Goal: Navigation & Orientation: Find specific page/section

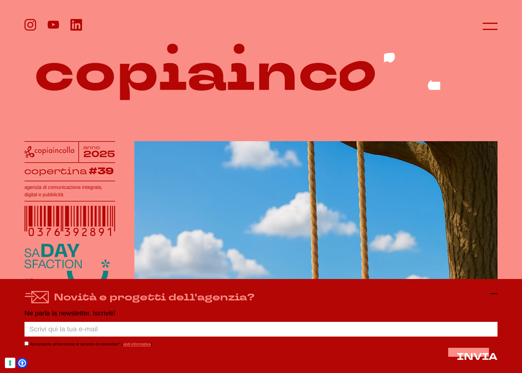
click at [497, 291] on icon at bounding box center [493, 293] width 7 height 7
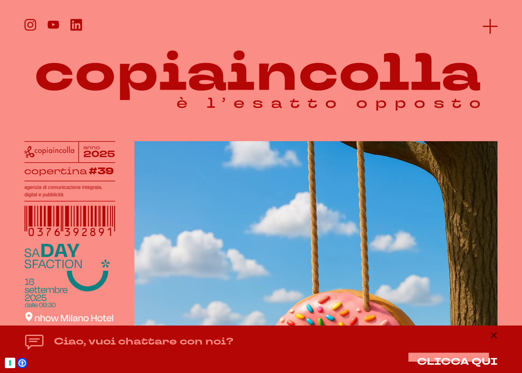
click at [491, 26] on line at bounding box center [490, 26] width 15 height 0
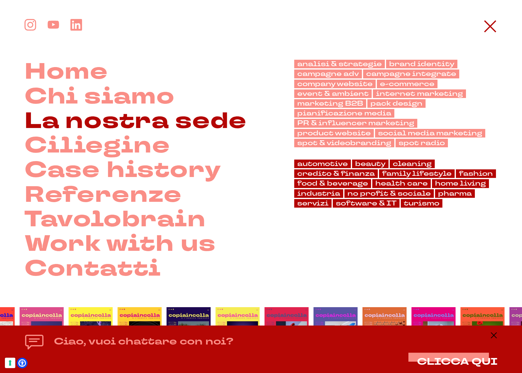
click at [139, 118] on link "La nostra sede" at bounding box center [135, 121] width 223 height 24
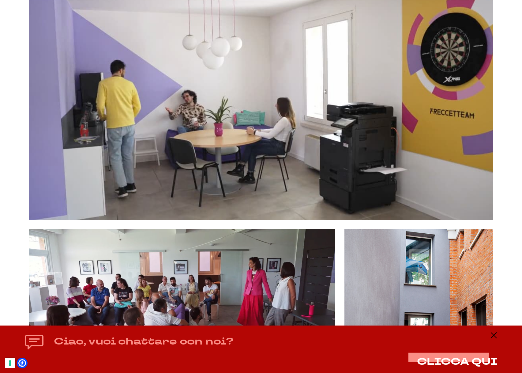
scroll to position [1555, 0]
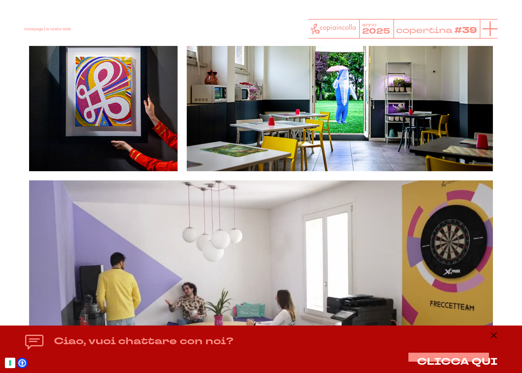
click at [492, 30] on icon at bounding box center [490, 28] width 15 height 15
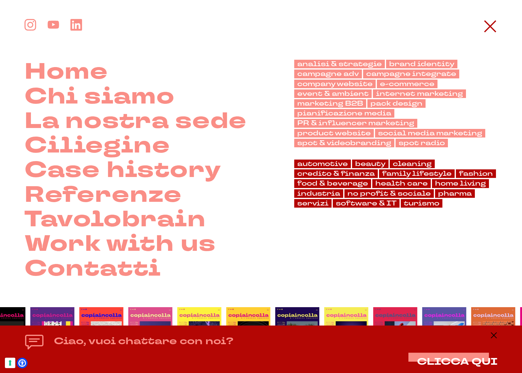
scroll to position [1362, 0]
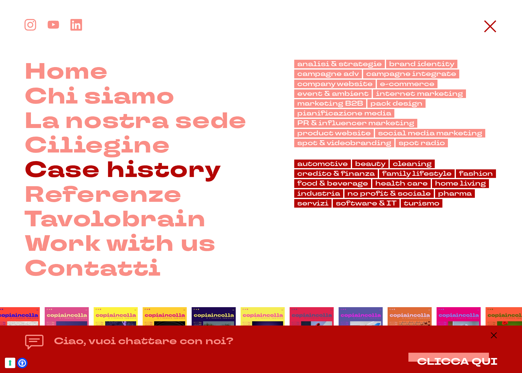
click at [160, 159] on link "Case history" at bounding box center [122, 170] width 197 height 24
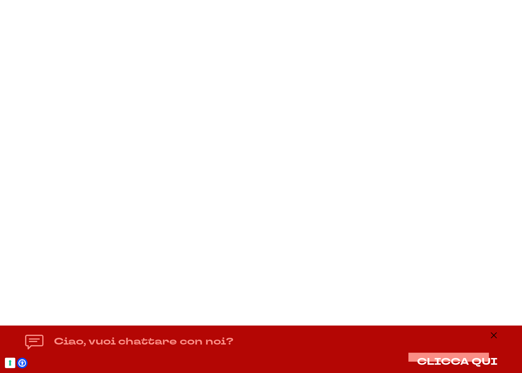
scroll to position [6585, 0]
